Goal: Task Accomplishment & Management: Manage account settings

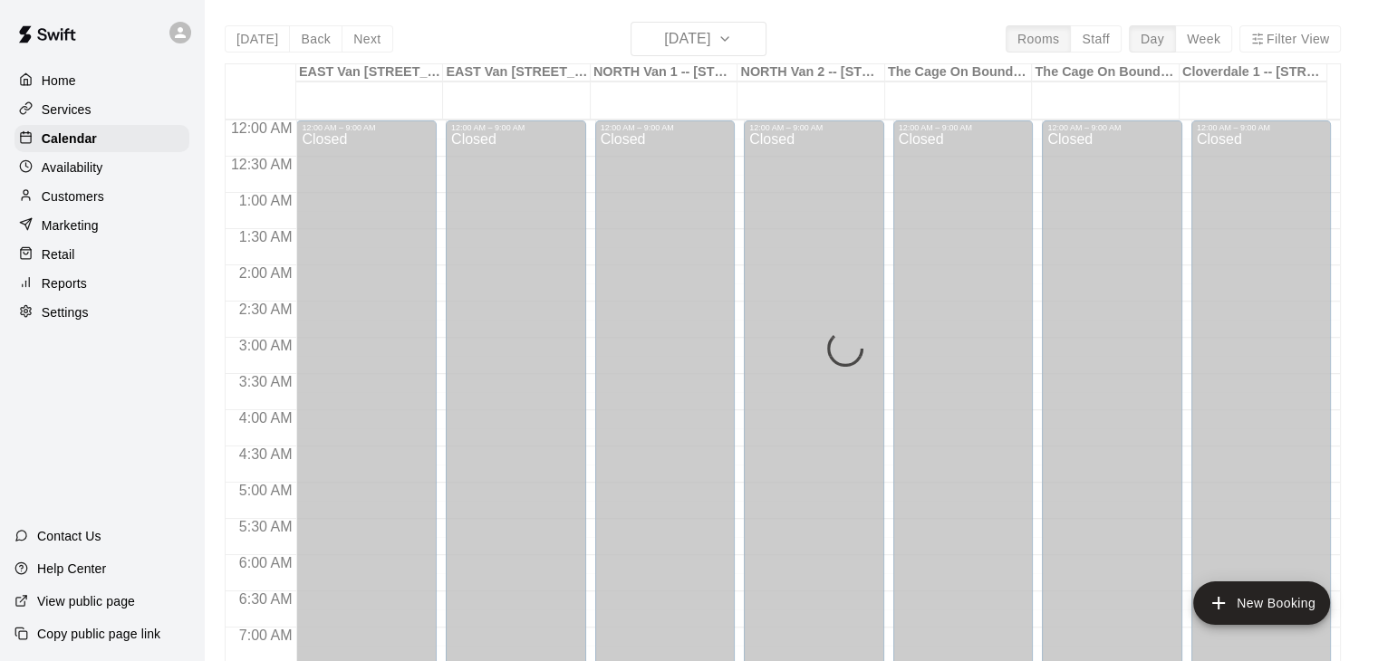
scroll to position [957, 0]
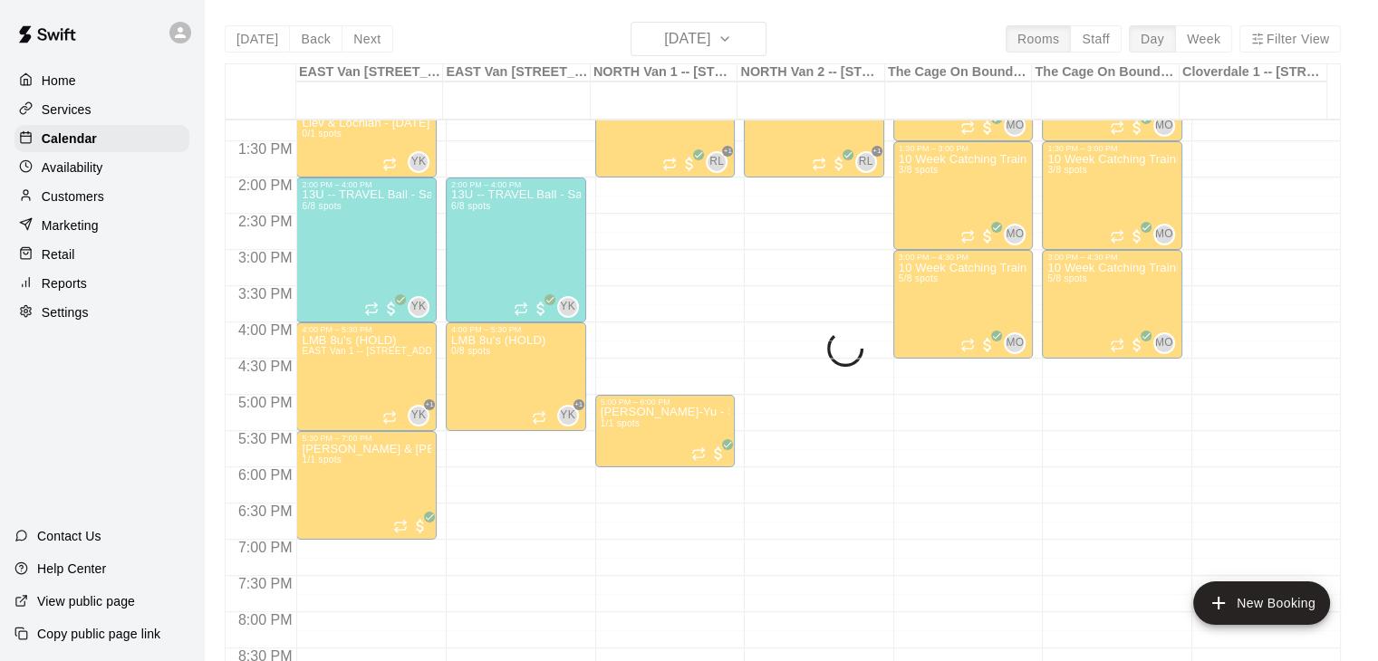
click at [760, 36] on div "[DATE] Back [DATE][DATE] Rooms Staff Day Week Filter View [GEOGRAPHIC_DATA] 1 -…" at bounding box center [783, 352] width 1116 height 661
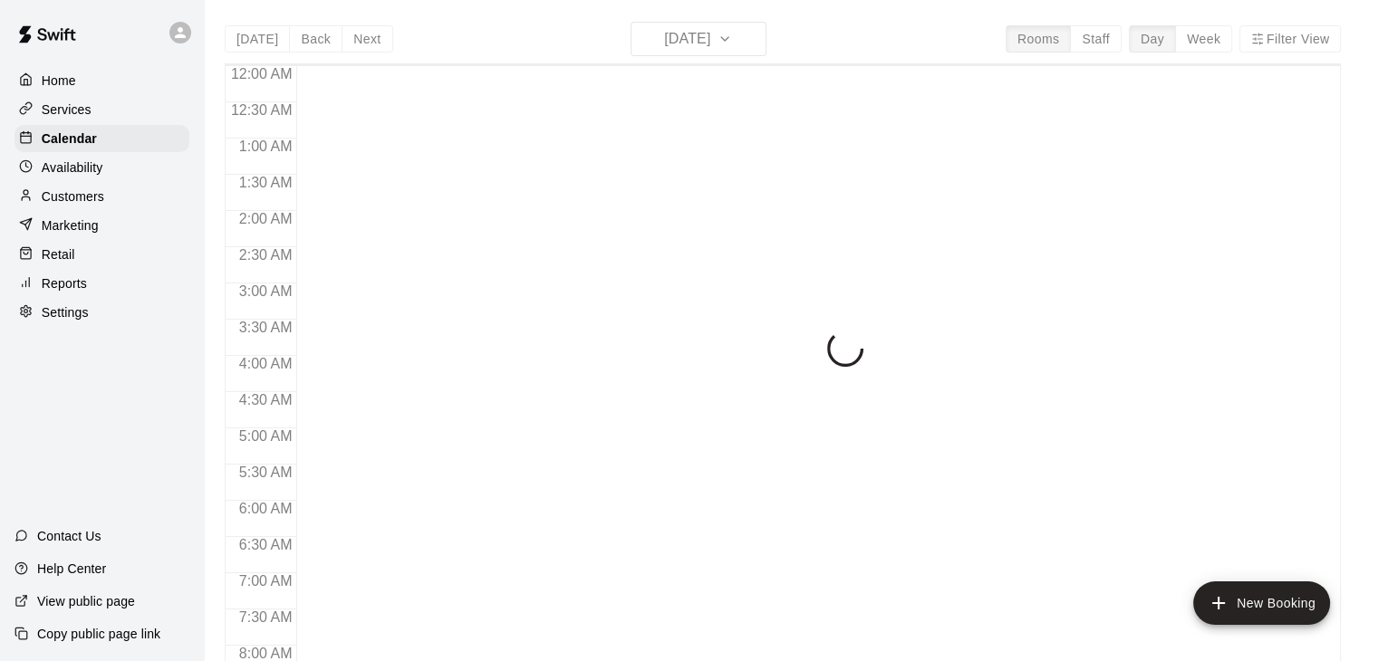
scroll to position [1122, 0]
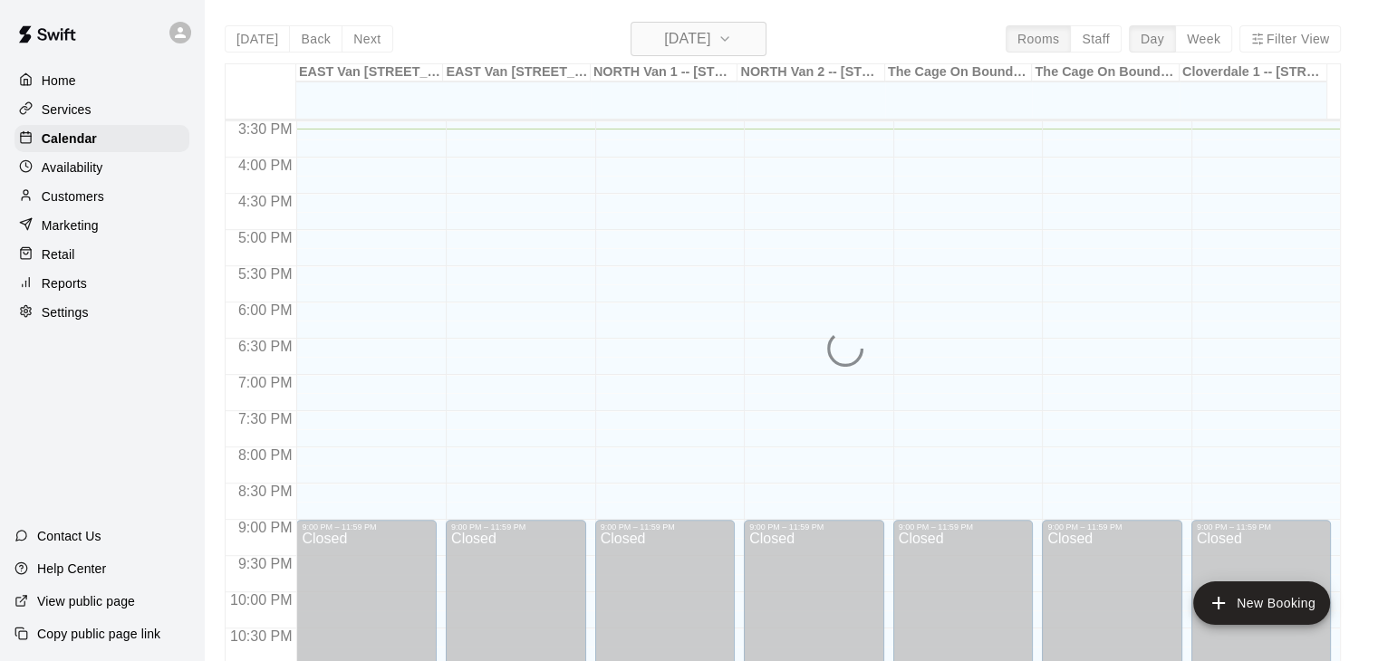
click at [732, 37] on icon "button" at bounding box center [724, 39] width 14 height 22
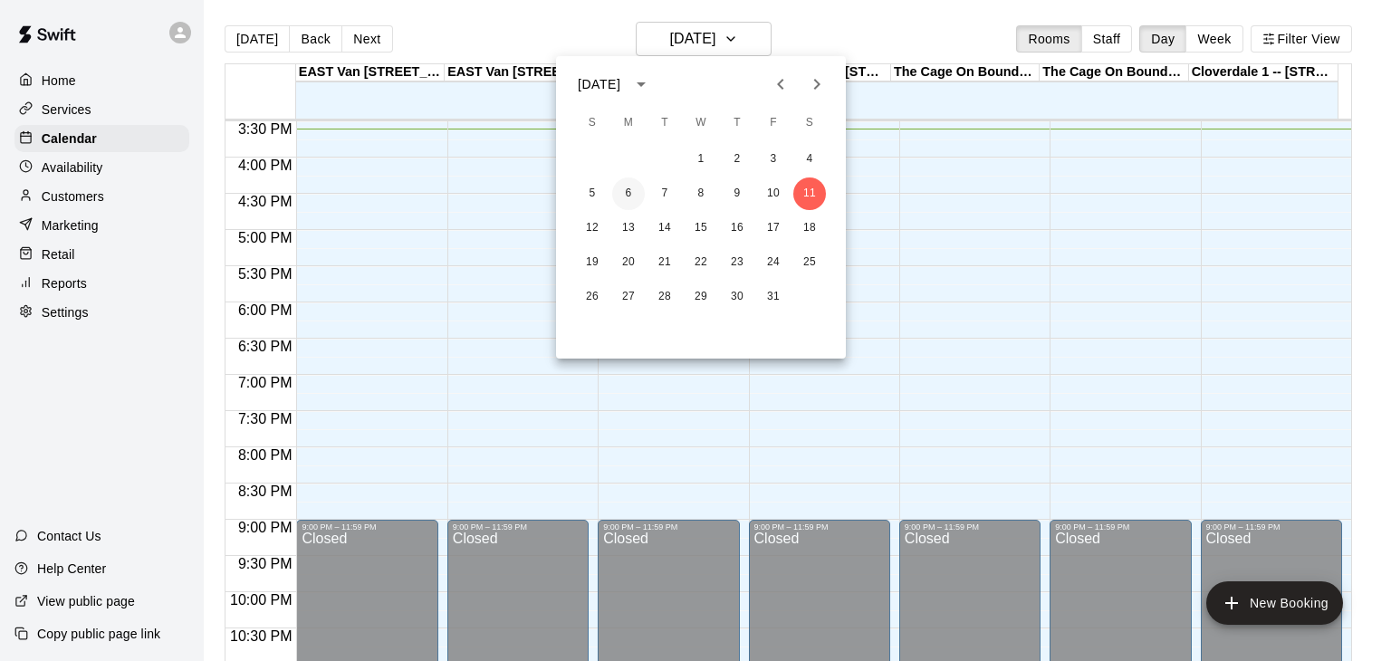
click at [630, 189] on button "6" at bounding box center [628, 194] width 33 height 33
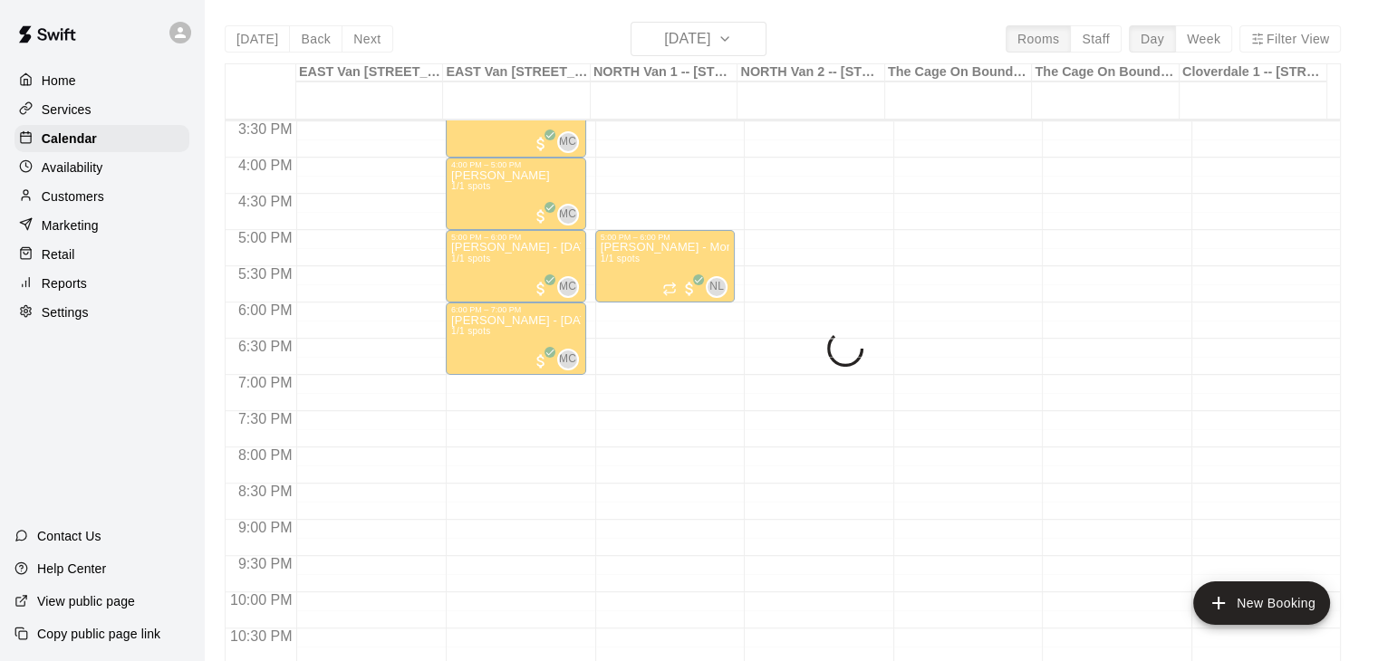
click at [755, 37] on div "Today Back Next Monday Oct 06 Rooms Staff Day Week Filter View EAST Van 1 -- 26…" at bounding box center [783, 352] width 1116 height 661
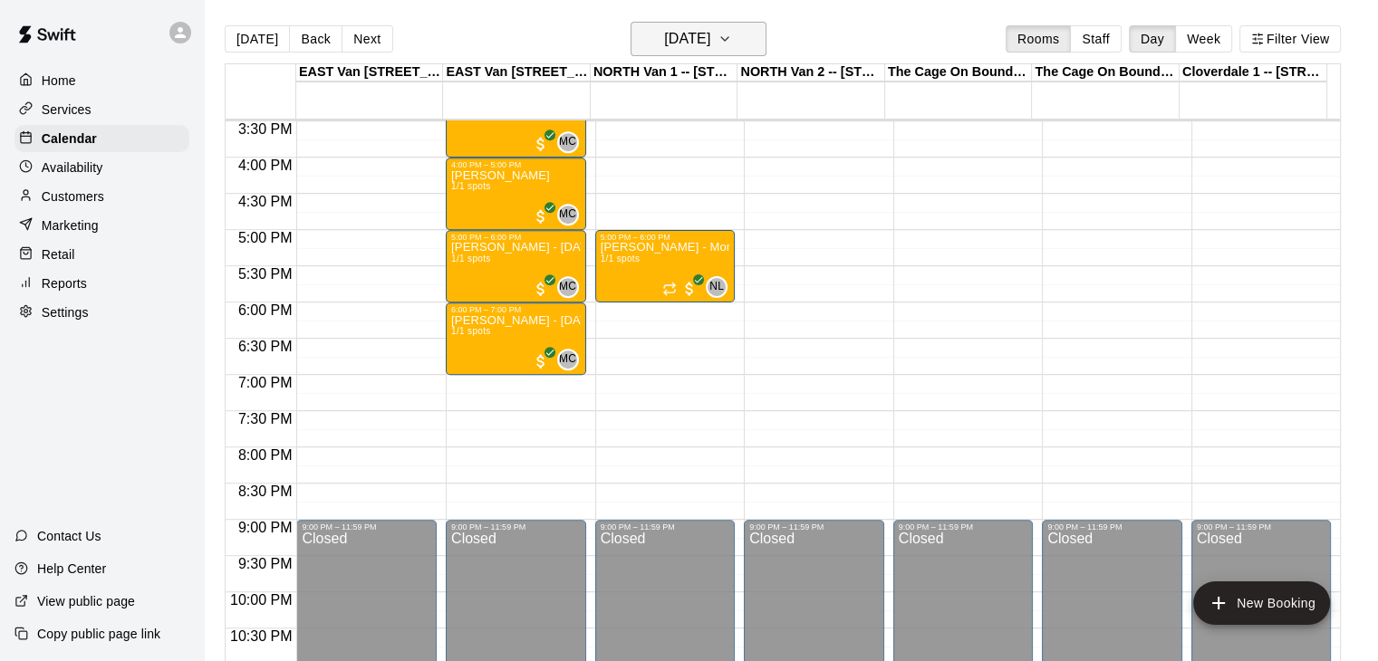
click at [732, 41] on icon "button" at bounding box center [724, 39] width 14 height 22
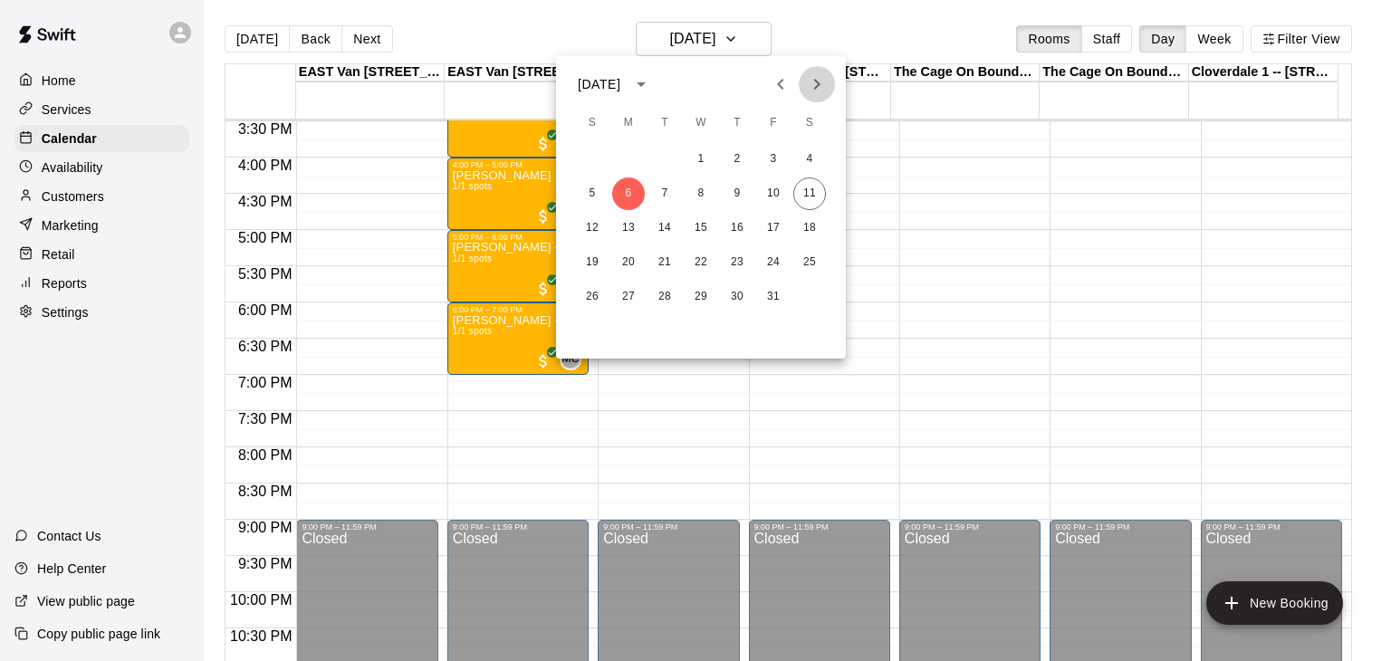
click at [812, 83] on icon "Next month" at bounding box center [817, 84] width 22 height 22
click at [630, 159] on button "1" at bounding box center [628, 159] width 33 height 33
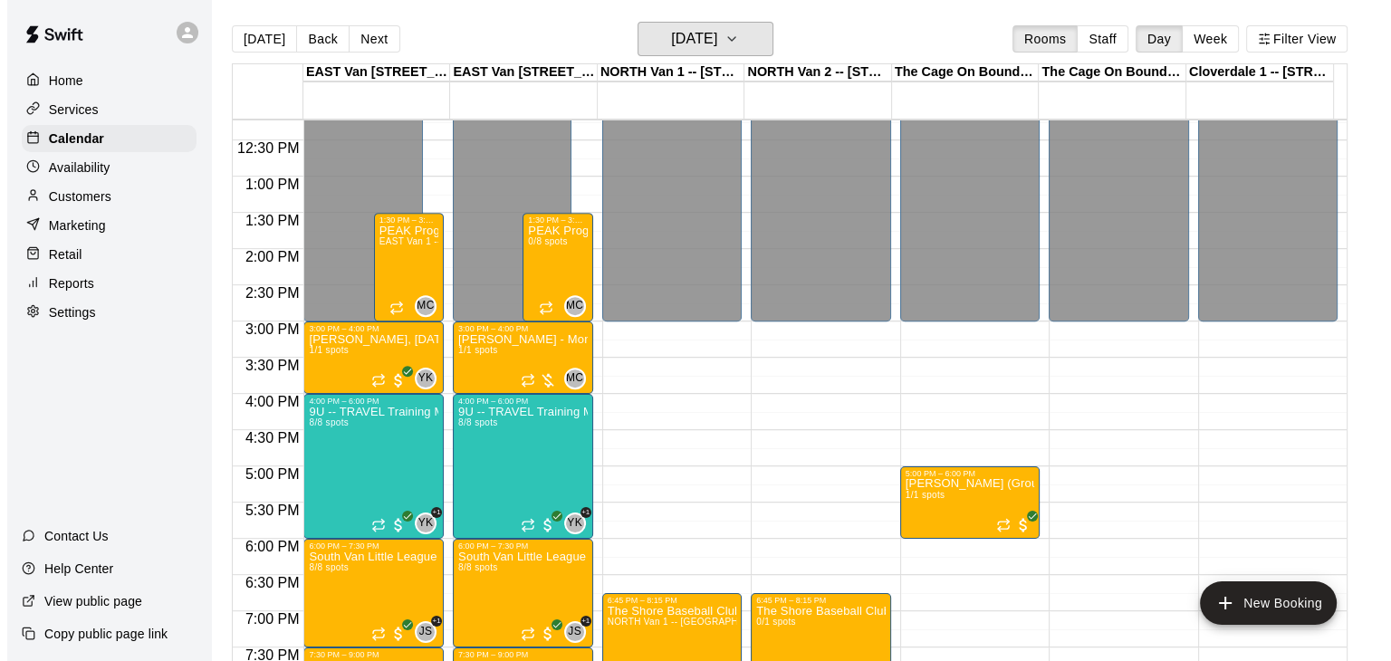
scroll to position [888, 0]
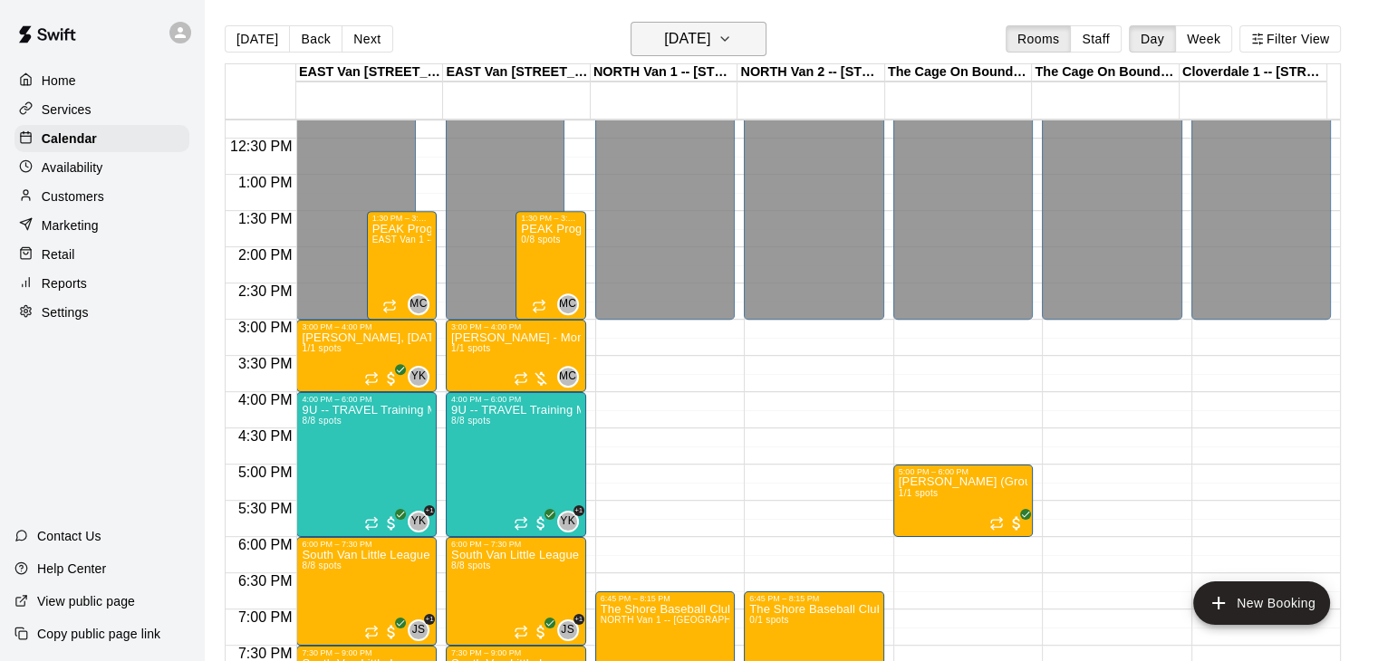
click at [732, 41] on icon "button" at bounding box center [724, 39] width 14 height 22
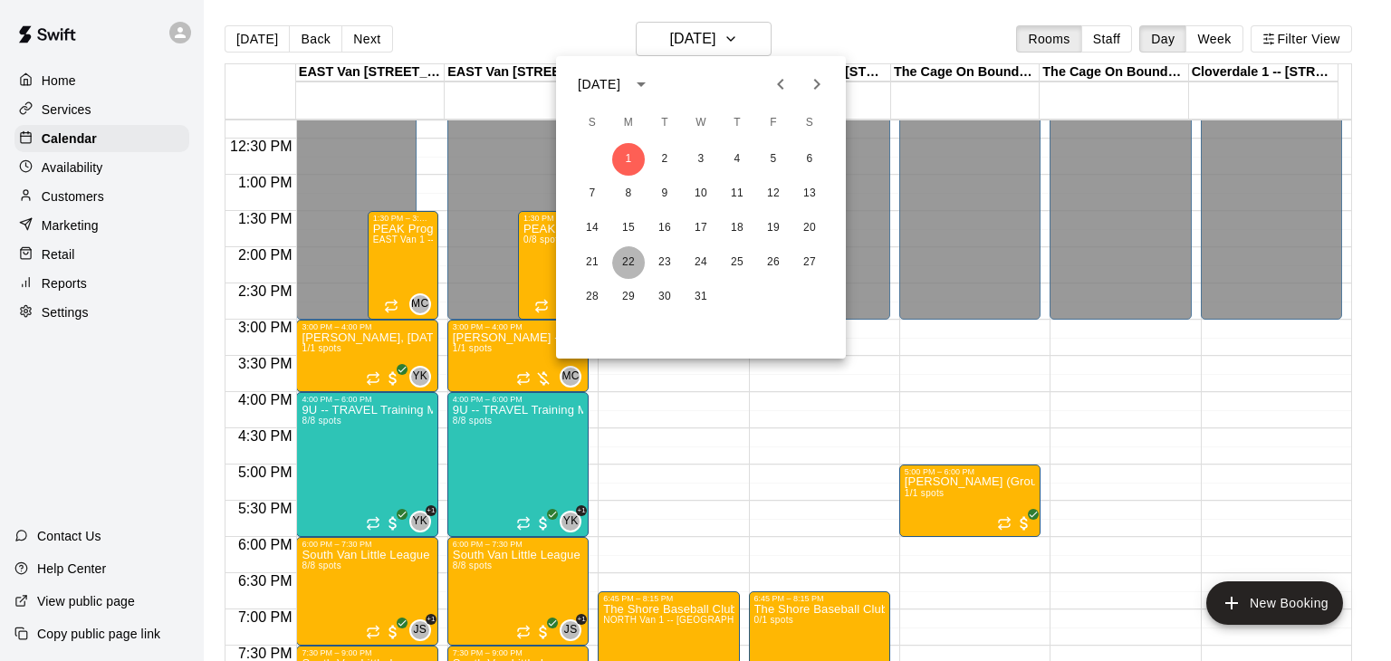
click at [628, 264] on button "22" at bounding box center [628, 262] width 33 height 33
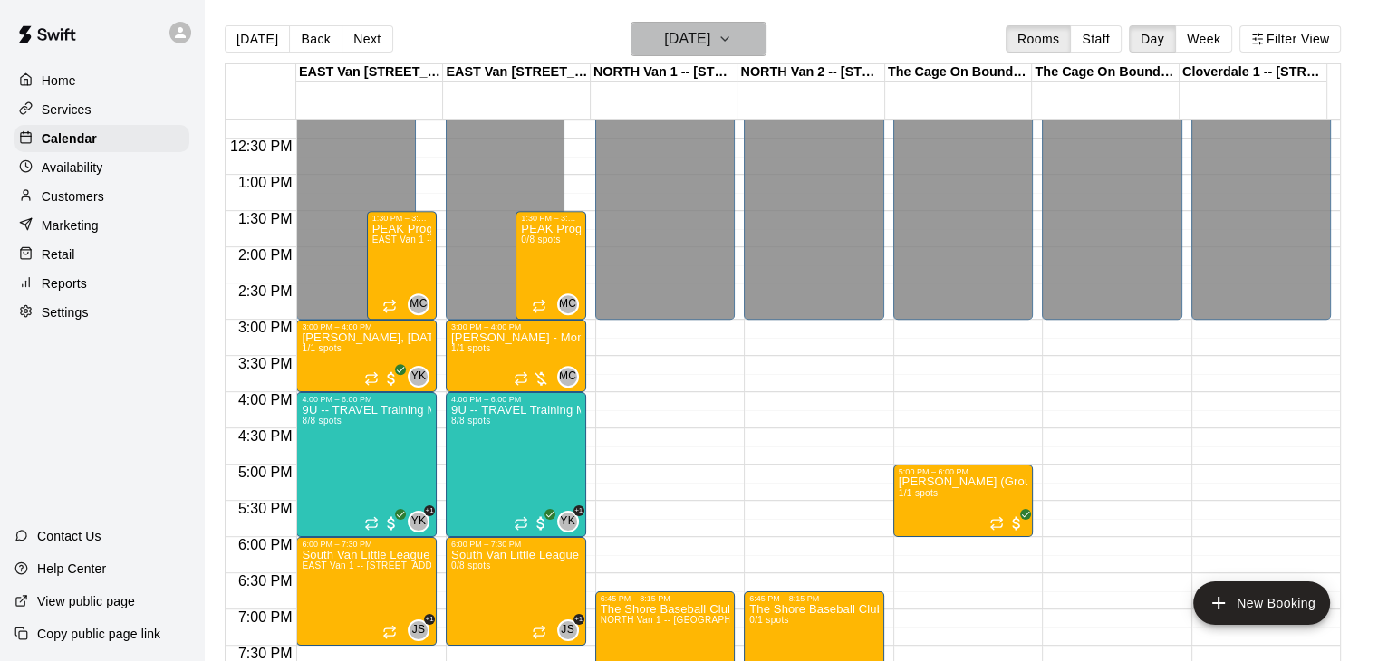
click at [732, 35] on icon "button" at bounding box center [724, 39] width 14 height 22
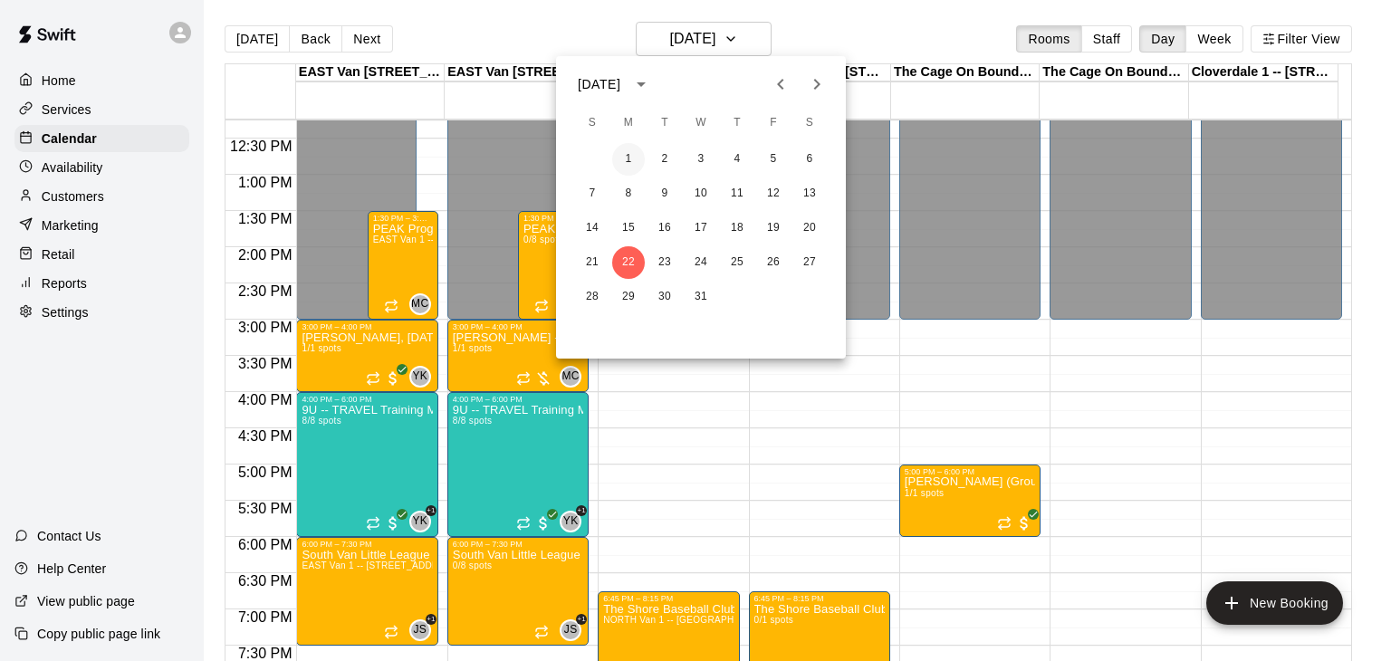
click at [627, 157] on button "1" at bounding box center [628, 159] width 33 height 33
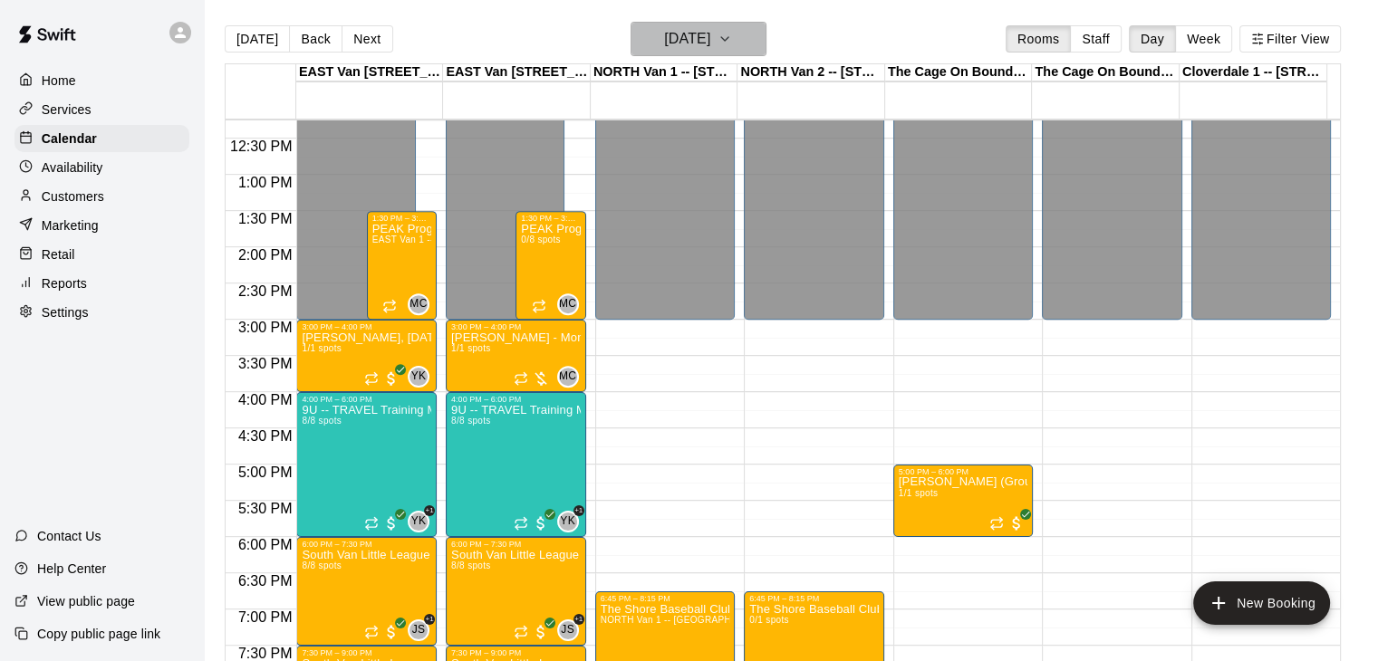
click at [764, 42] on button "Monday Dec 01" at bounding box center [698, 39] width 136 height 34
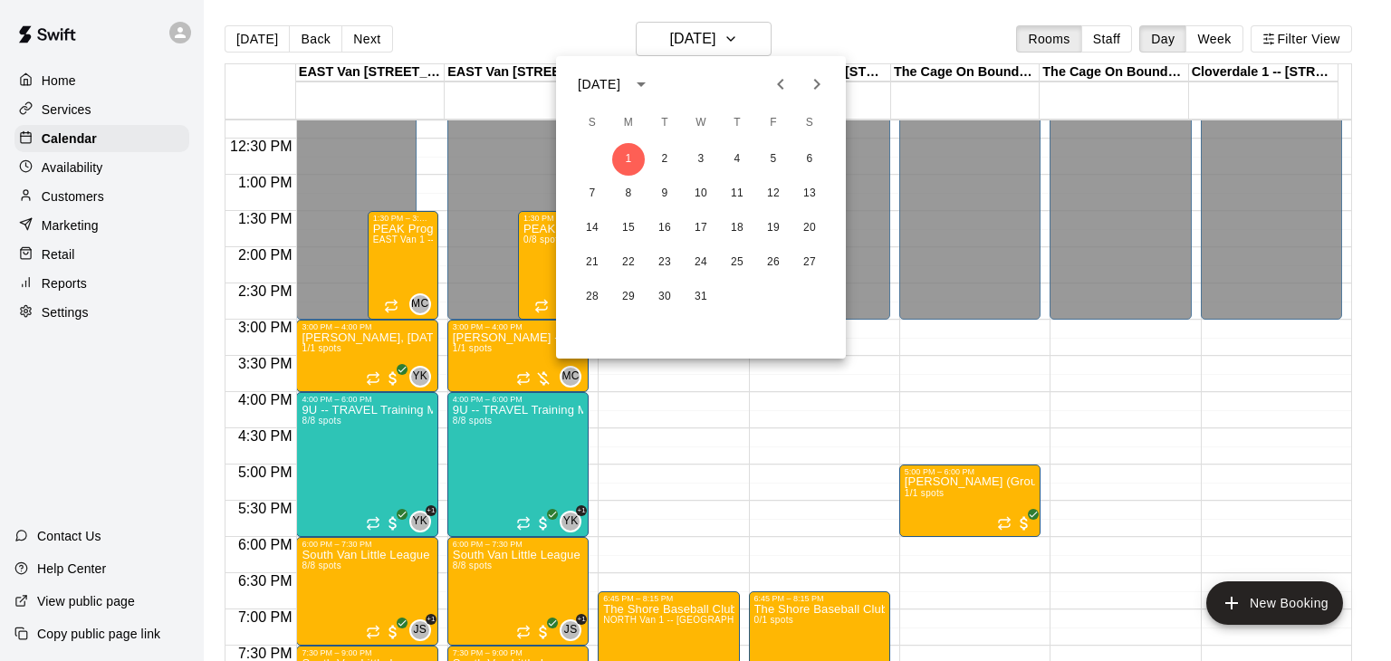
click at [774, 76] on icon "Previous month" at bounding box center [781, 84] width 22 height 22
click at [812, 234] on button "18" at bounding box center [809, 228] width 33 height 33
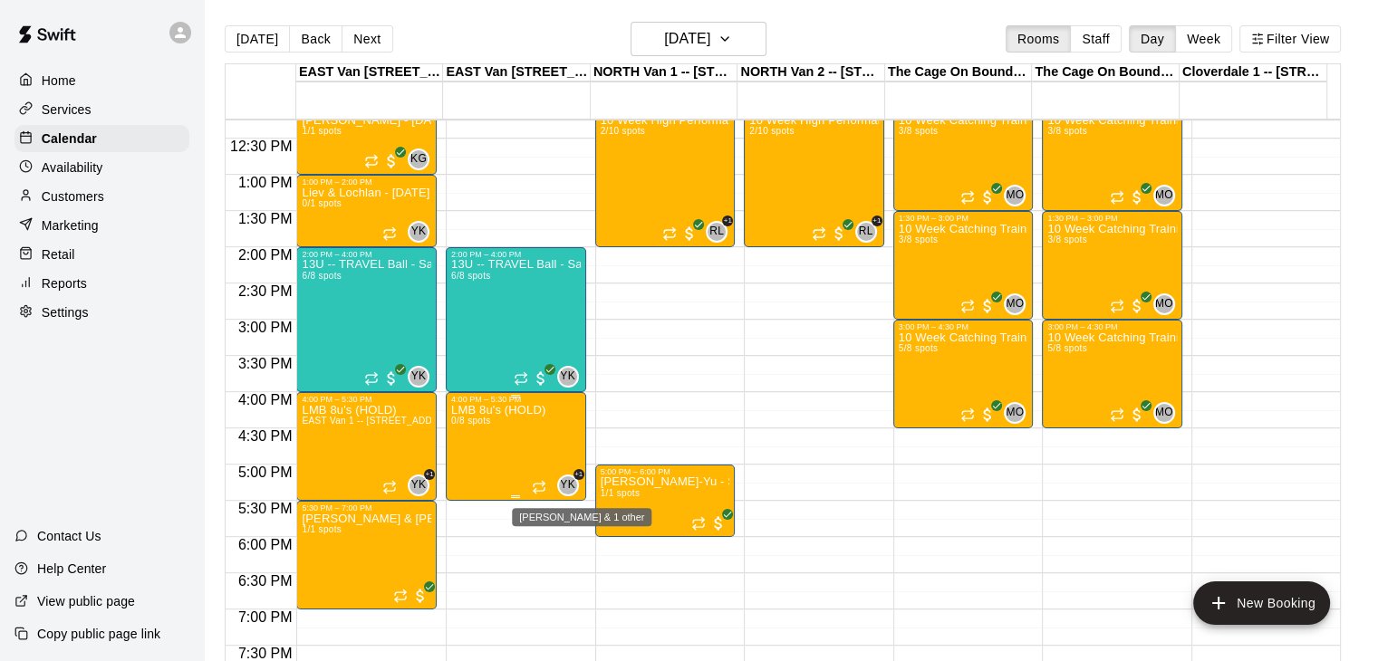
click at [573, 473] on span "+1" at bounding box center [578, 474] width 11 height 11
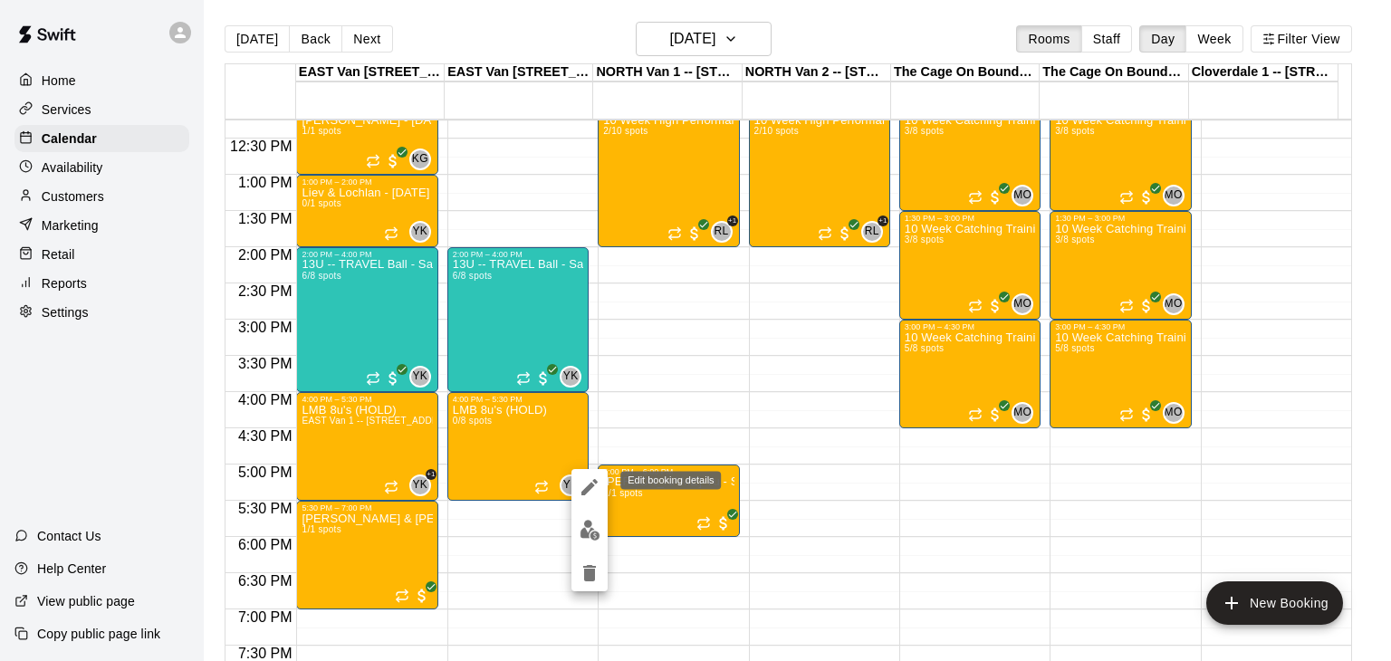
click at [589, 486] on icon "edit" at bounding box center [590, 487] width 16 height 16
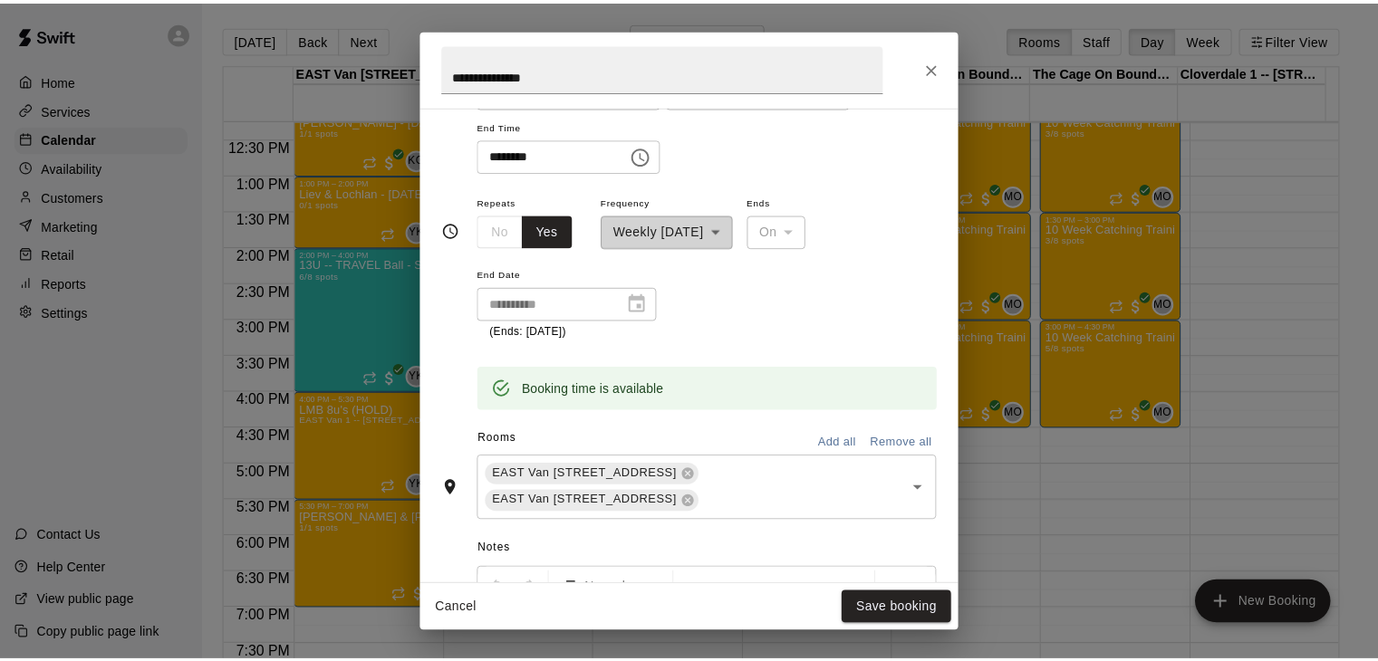
scroll to position [0, 0]
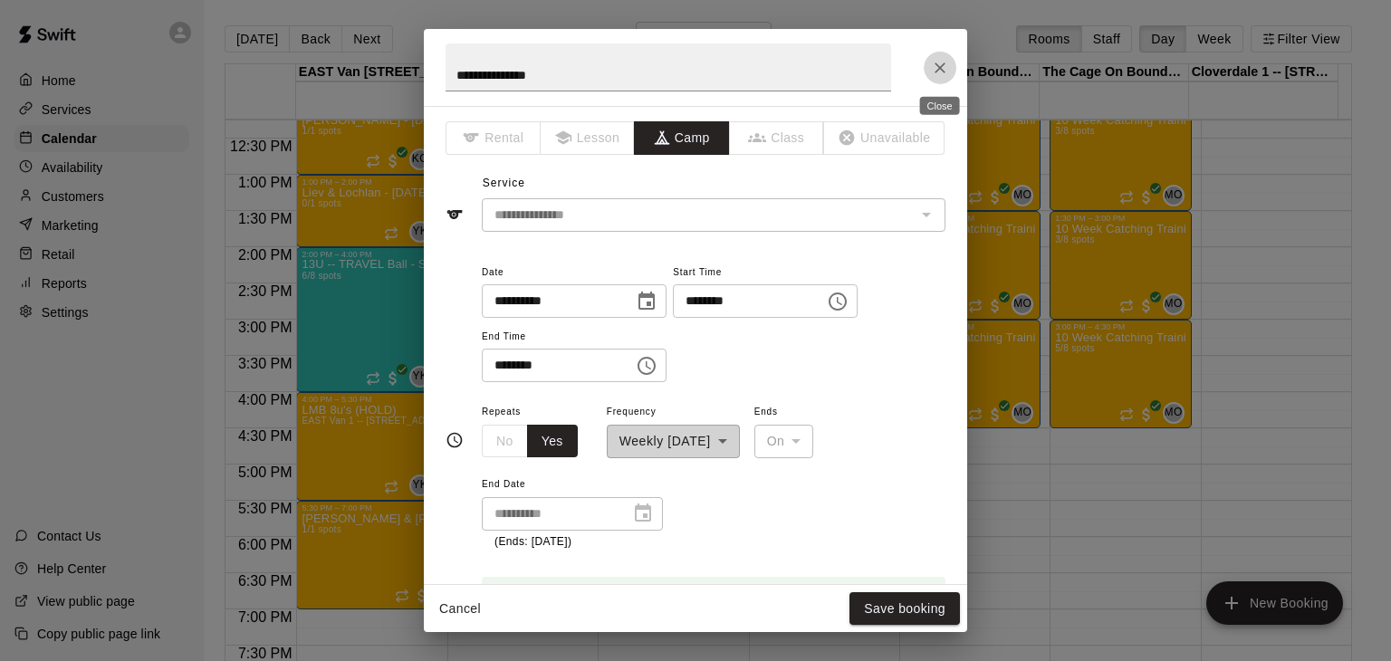
click at [940, 65] on icon "Close" at bounding box center [940, 68] width 18 height 18
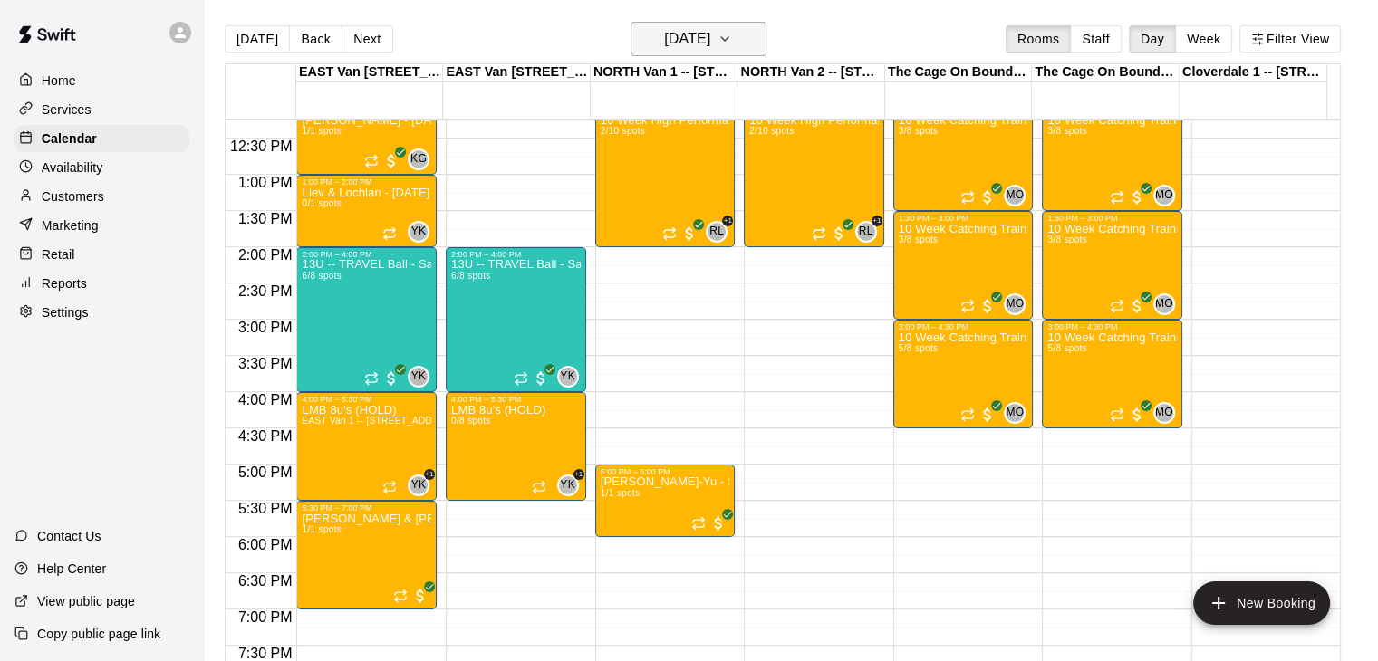
click at [732, 41] on icon "button" at bounding box center [724, 39] width 14 height 22
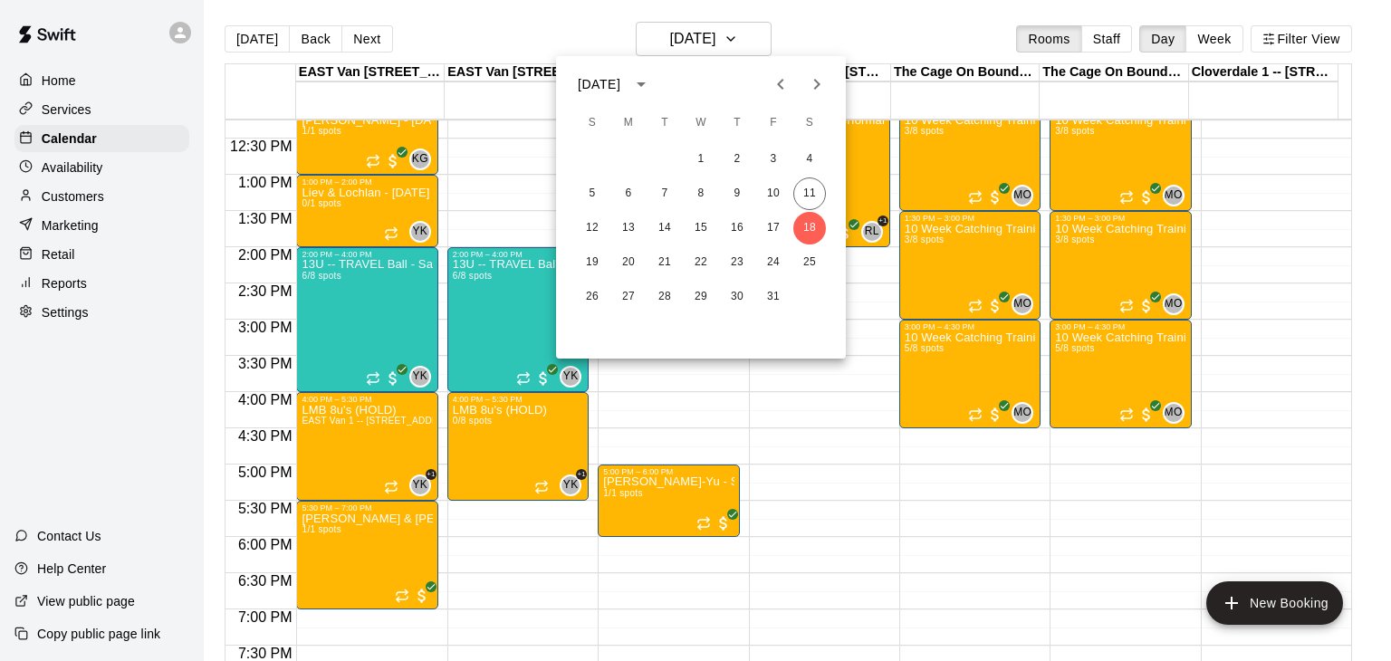
click at [815, 84] on icon "Next month" at bounding box center [817, 84] width 22 height 22
click at [776, 81] on icon "Previous month" at bounding box center [781, 84] width 22 height 22
click at [775, 260] on button "24" at bounding box center [773, 262] width 33 height 33
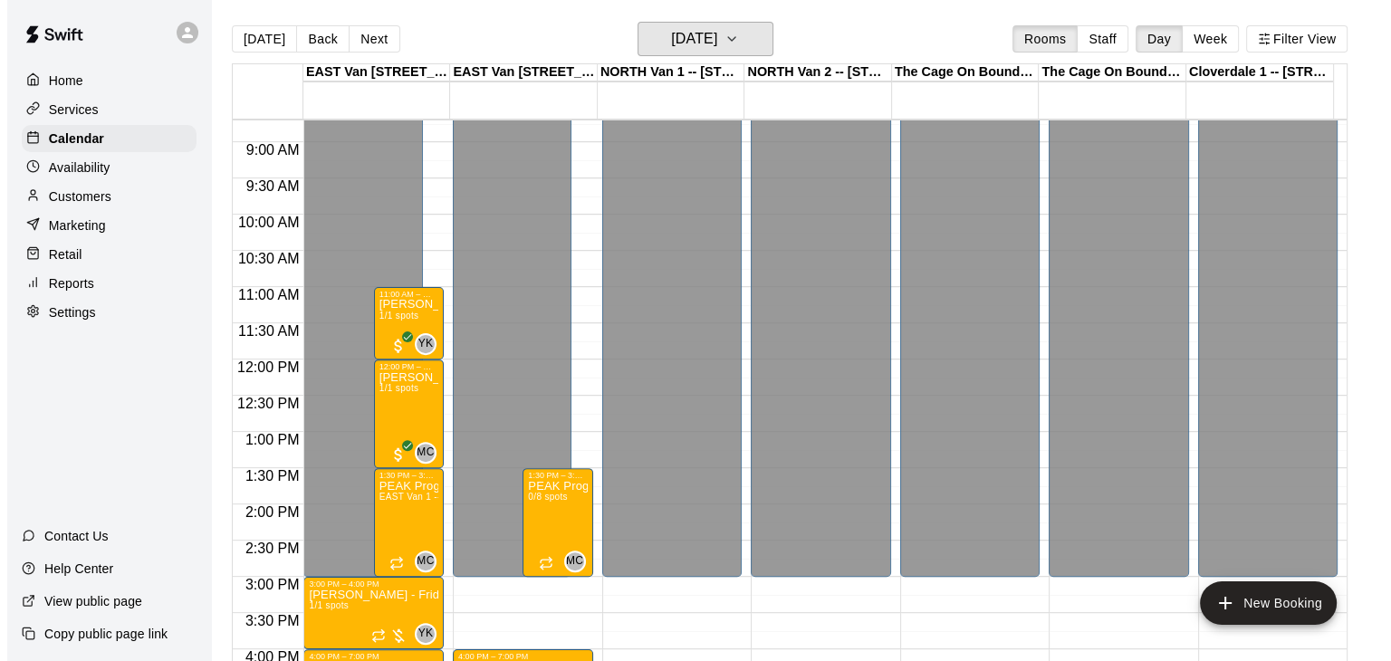
scroll to position [634, 0]
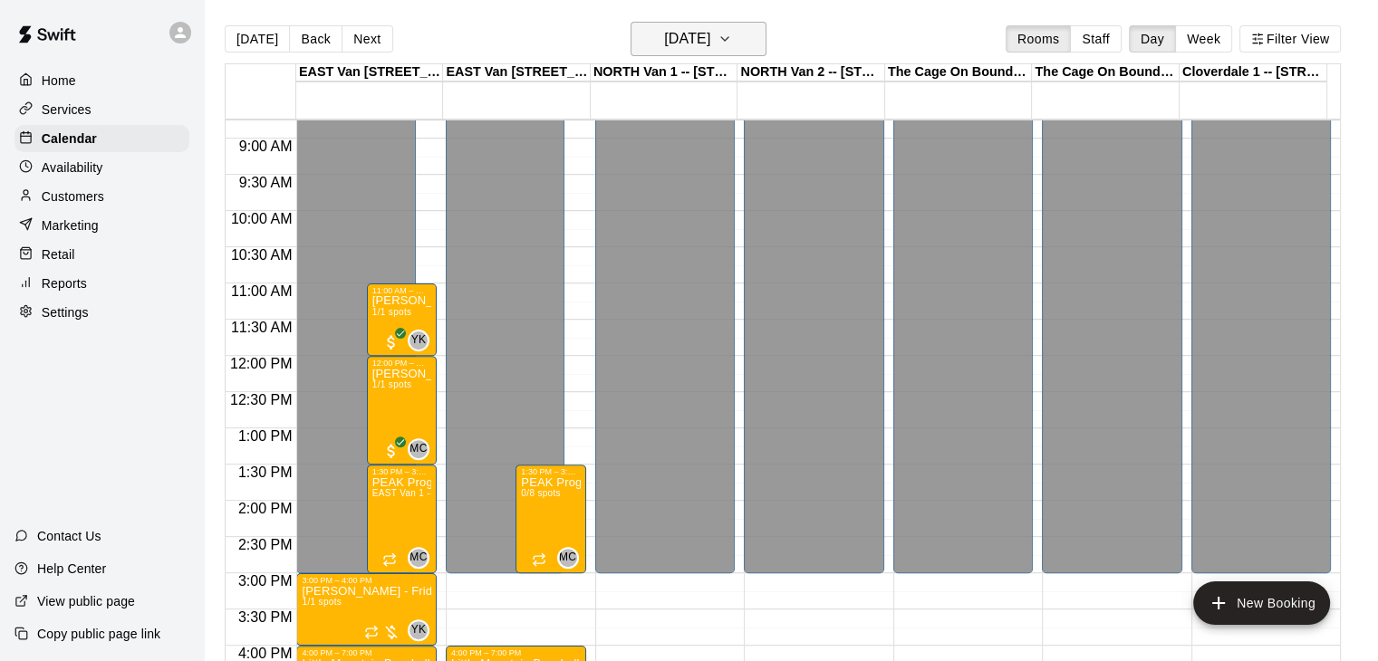
click at [728, 37] on icon "button" at bounding box center [724, 39] width 7 height 4
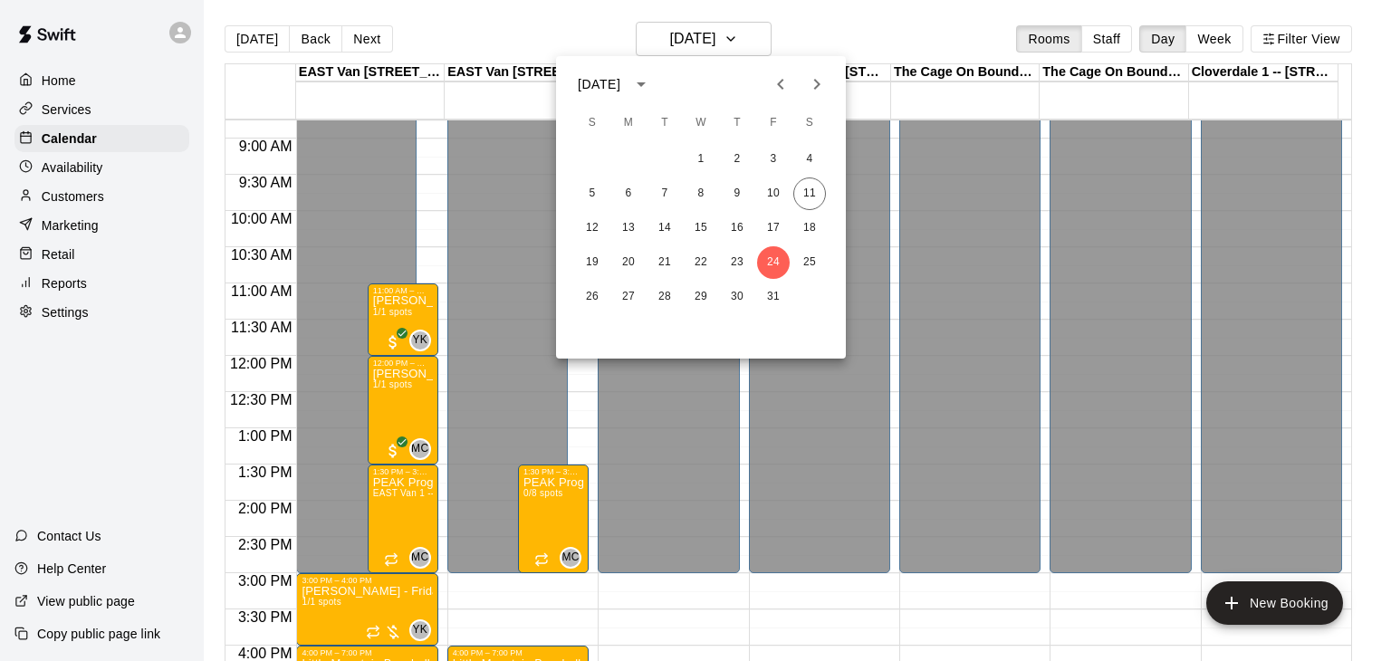
click at [814, 84] on icon "Next month" at bounding box center [817, 84] width 22 height 22
click at [773, 79] on icon "Previous month" at bounding box center [781, 84] width 22 height 22
